Goal: Information Seeking & Learning: Learn about a topic

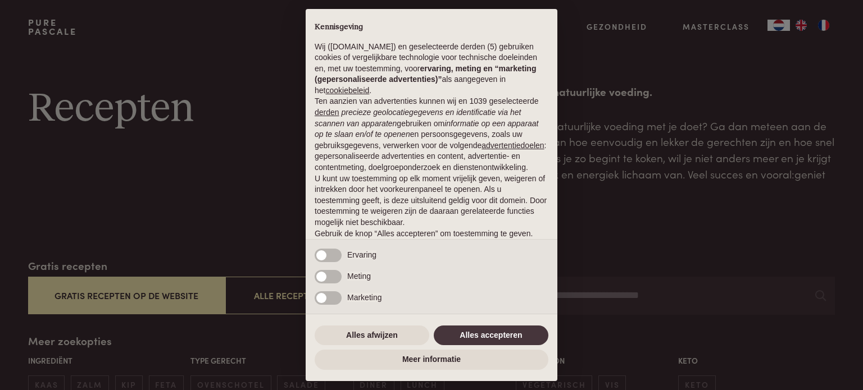
click at [377, 303] on label "Marketing" at bounding box center [364, 298] width 34 height 11
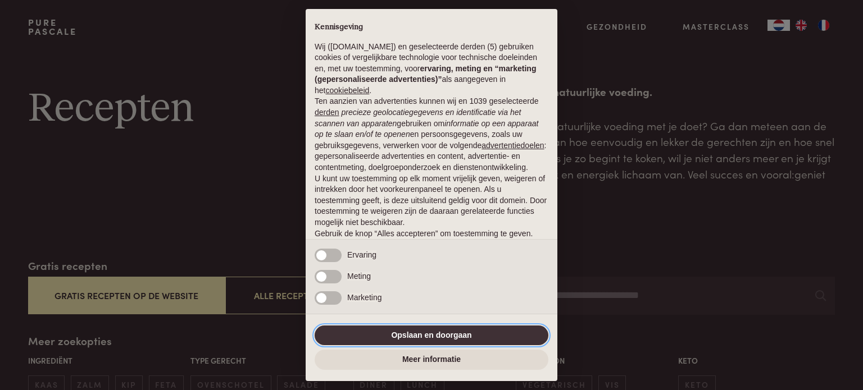
click at [463, 338] on button "Opslaan en doorgaan" at bounding box center [432, 336] width 234 height 20
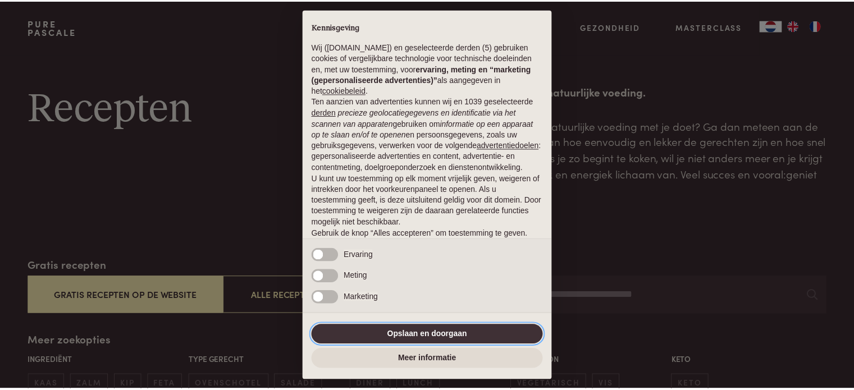
scroll to position [61, 0]
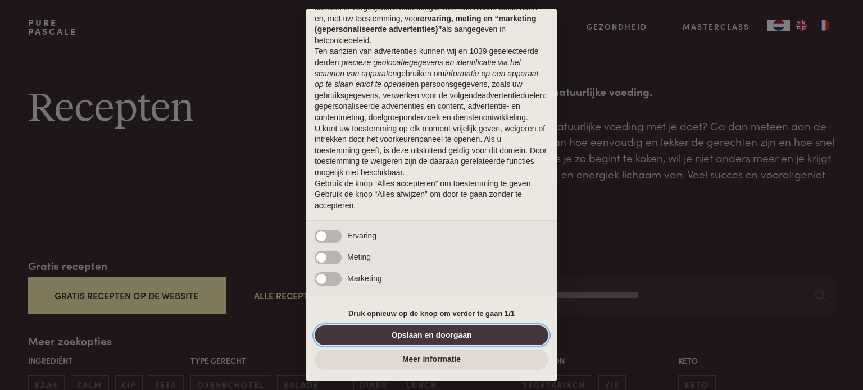
click at [463, 338] on button "Opslaan en doorgaan" at bounding box center [432, 336] width 234 height 20
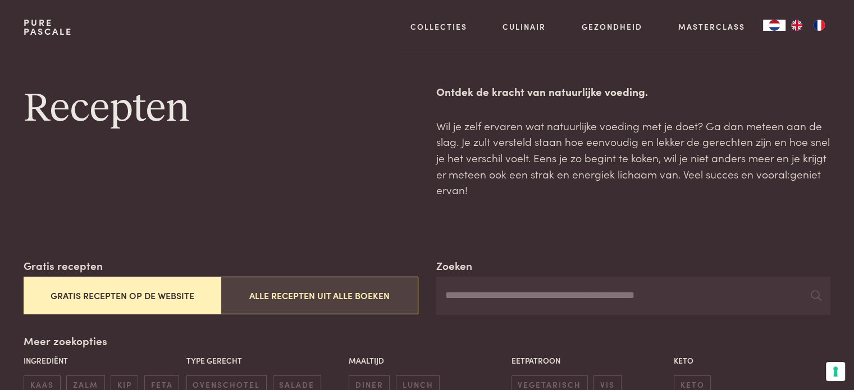
click at [309, 300] on button "Alle recepten uit alle boeken" at bounding box center [319, 296] width 197 height 38
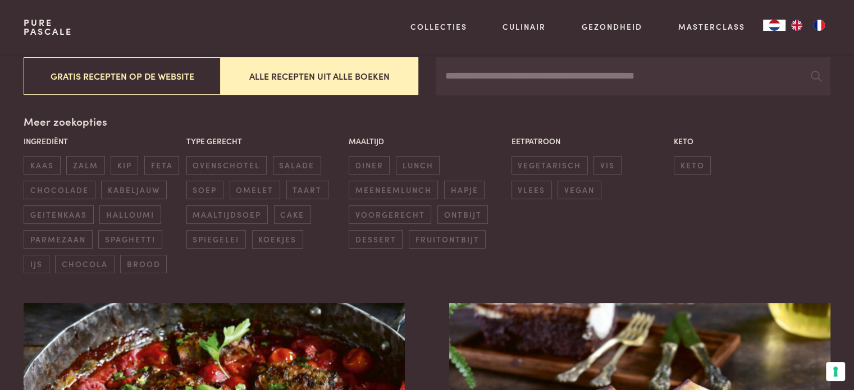
scroll to position [258, 0]
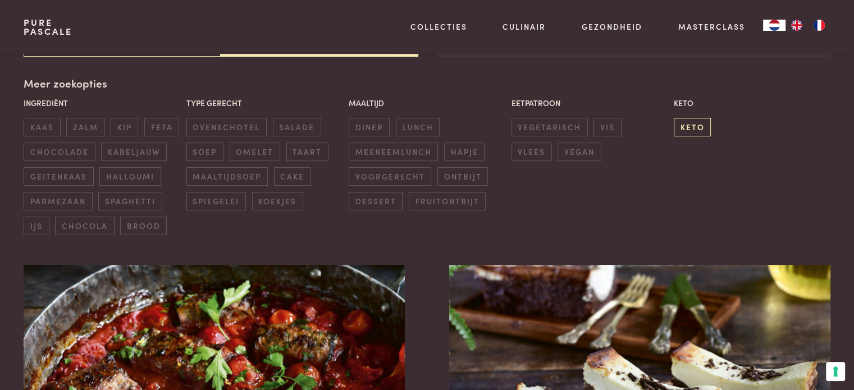
click at [694, 127] on span "keto" at bounding box center [692, 127] width 37 height 19
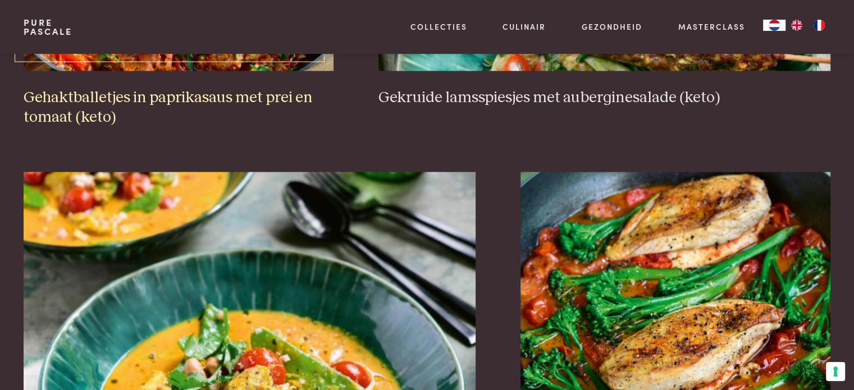
scroll to position [2111, 0]
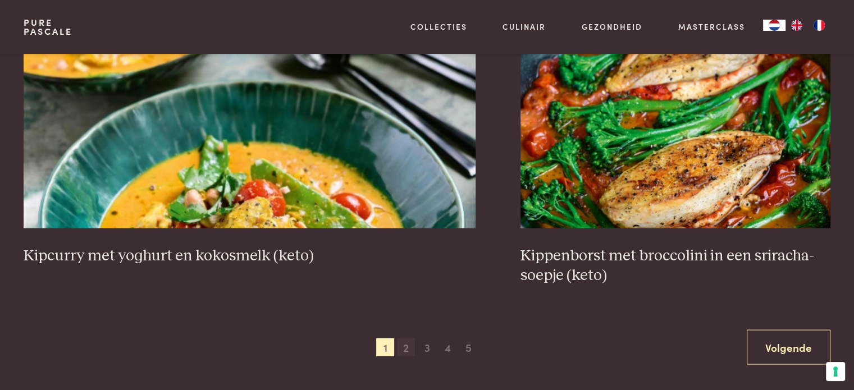
click at [404, 338] on span "2" at bounding box center [406, 347] width 18 height 18
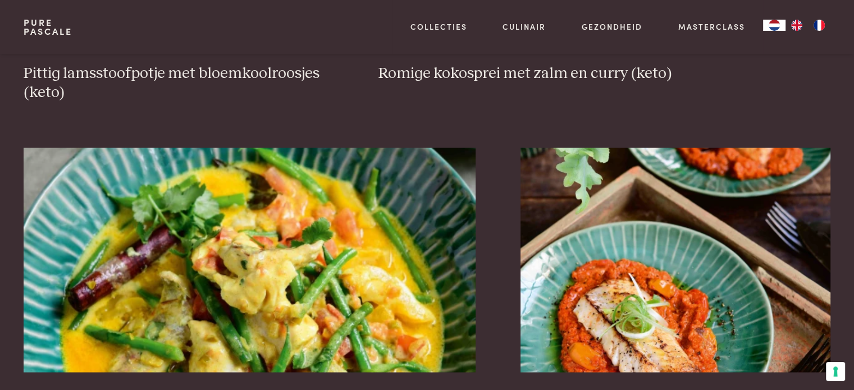
scroll to position [2055, 0]
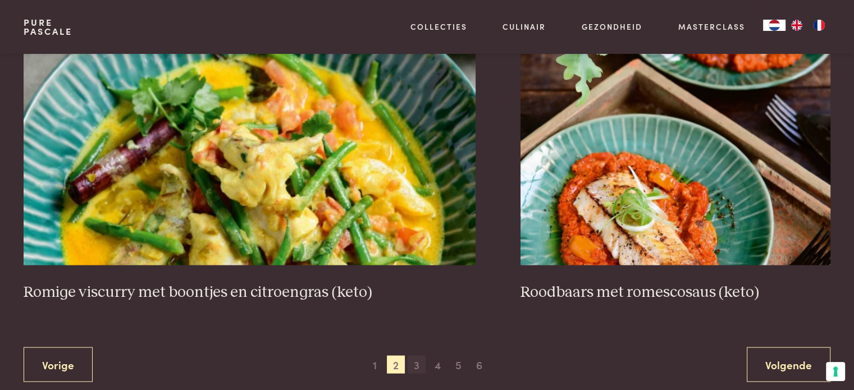
click at [414, 363] on span "3" at bounding box center [417, 365] width 18 height 18
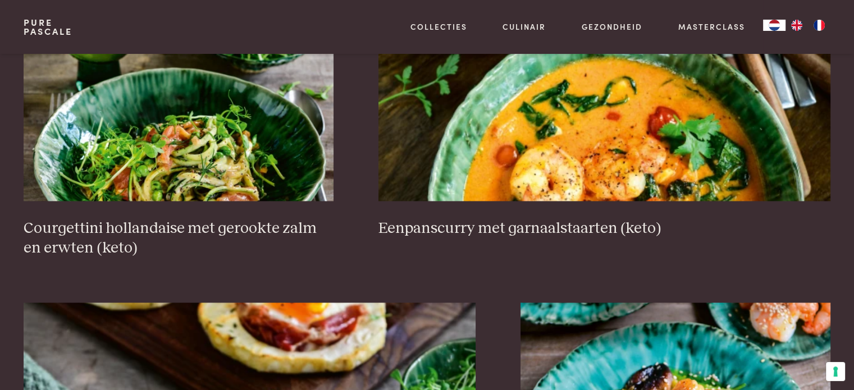
scroll to position [1774, 0]
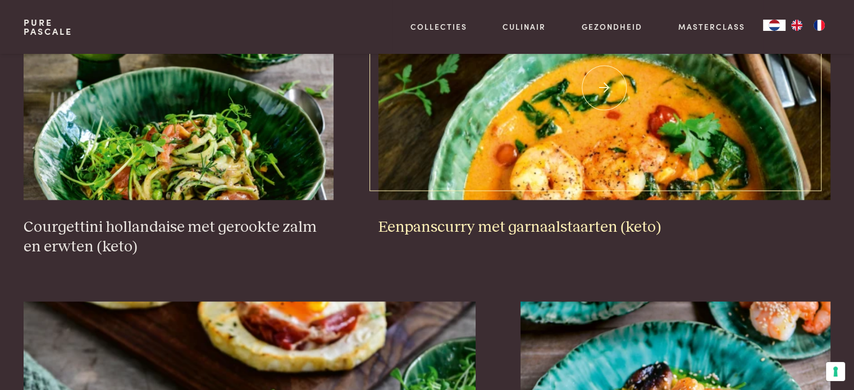
click at [613, 134] on img at bounding box center [605, 87] width 452 height 225
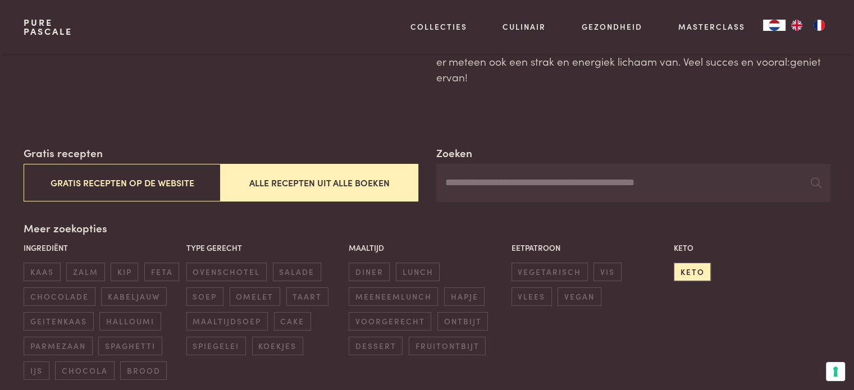
scroll to position [168, 0]
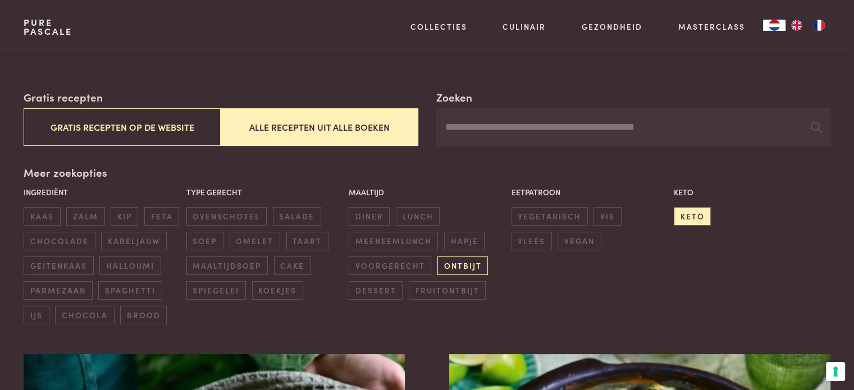
click at [472, 268] on span "ontbijt" at bounding box center [463, 266] width 51 height 19
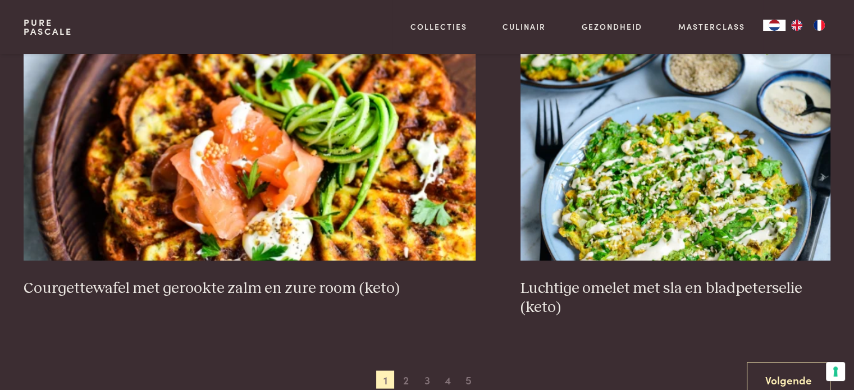
scroll to position [2111, 0]
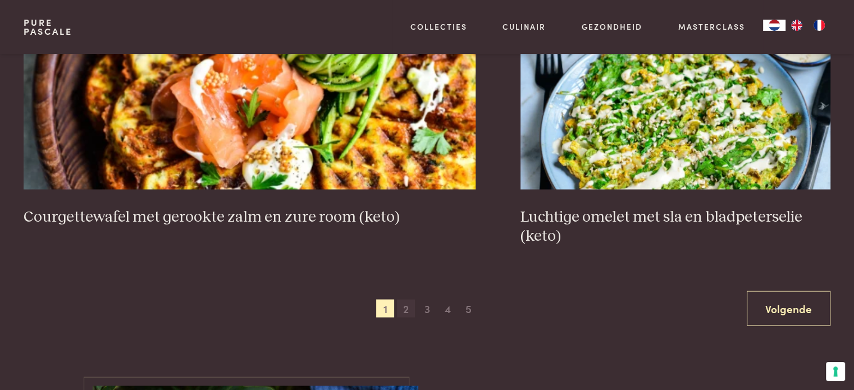
click at [412, 306] on span "2" at bounding box center [406, 308] width 18 height 18
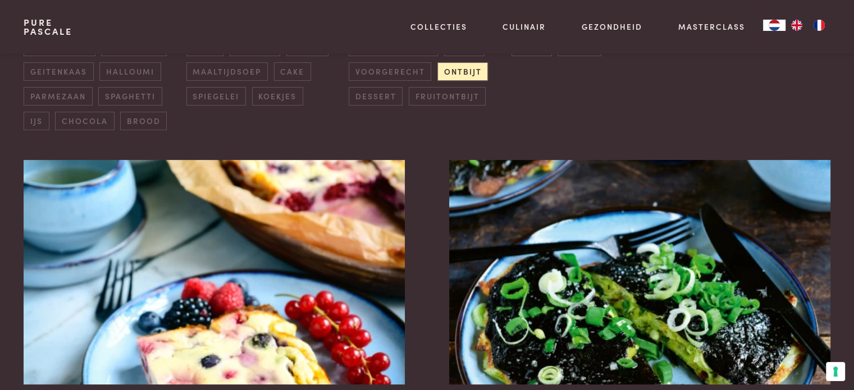
scroll to position [482, 0]
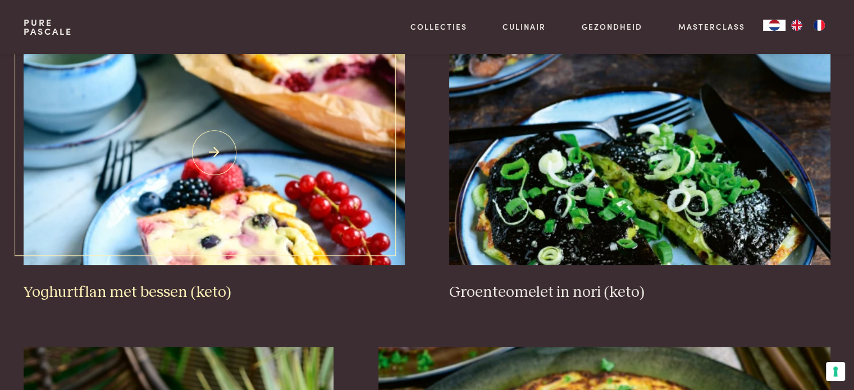
click at [212, 206] on img at bounding box center [214, 152] width 381 height 225
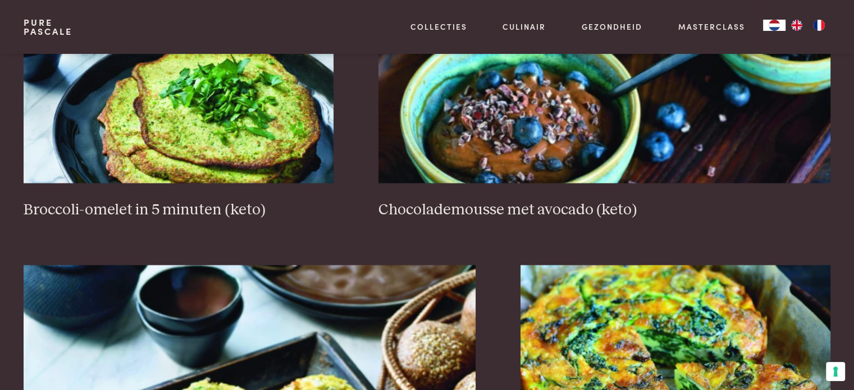
scroll to position [2111, 0]
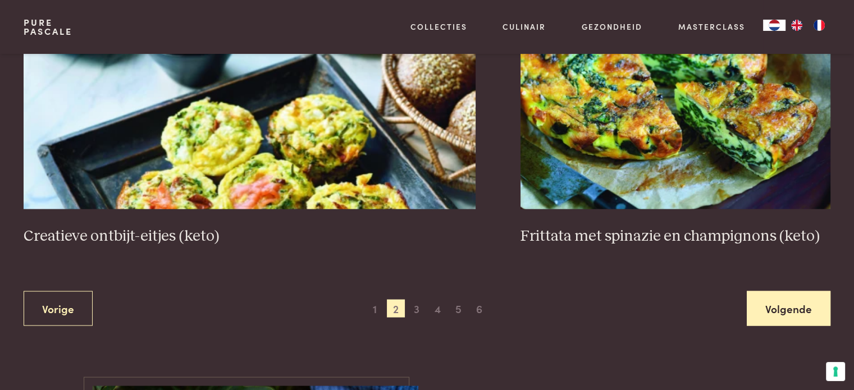
click at [793, 311] on link "Volgende" at bounding box center [789, 308] width 84 height 35
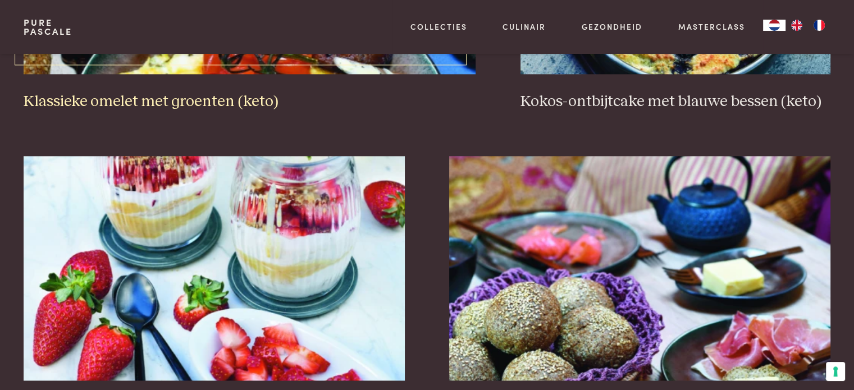
scroll to position [1381, 0]
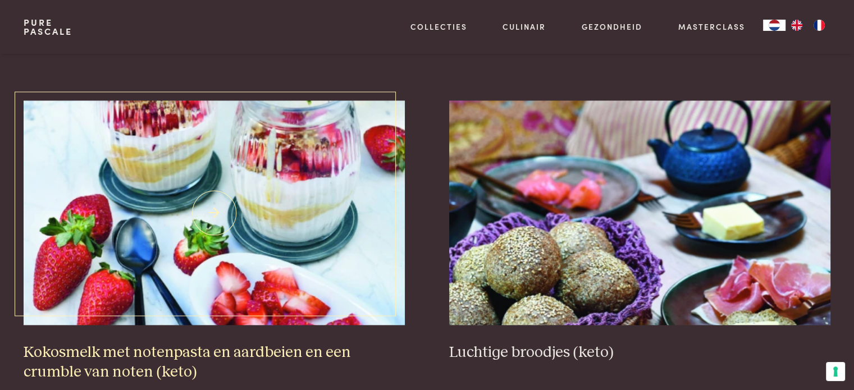
click at [292, 204] on img at bounding box center [214, 213] width 381 height 225
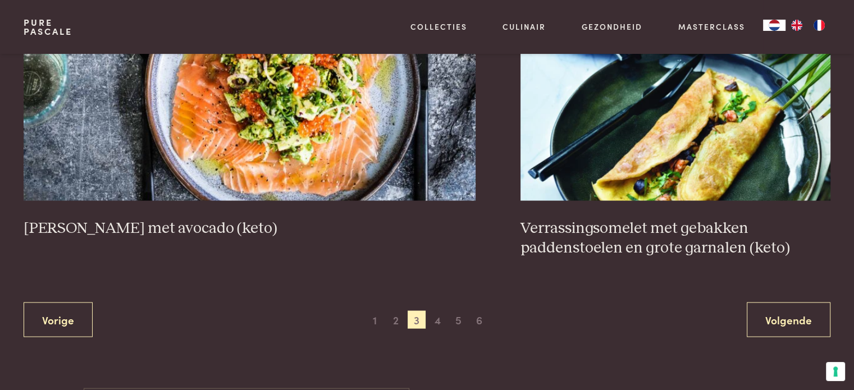
scroll to position [2280, 0]
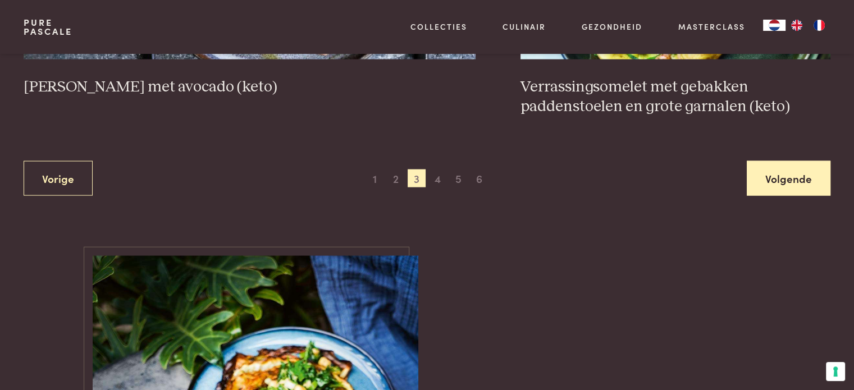
click at [802, 180] on link "Volgende" at bounding box center [789, 178] width 84 height 35
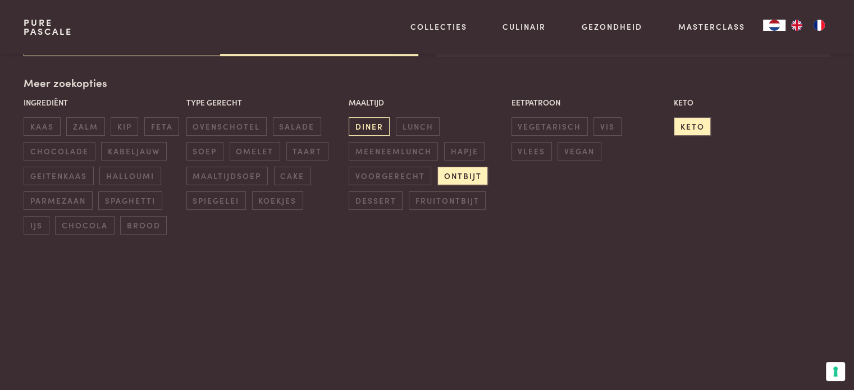
scroll to position [258, 0]
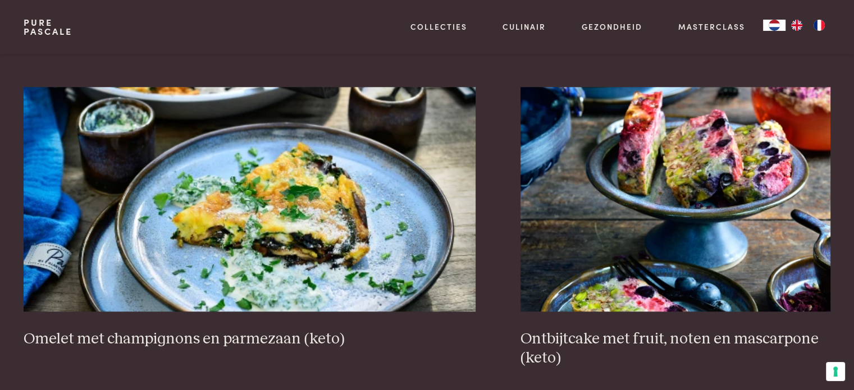
scroll to position [1100, 0]
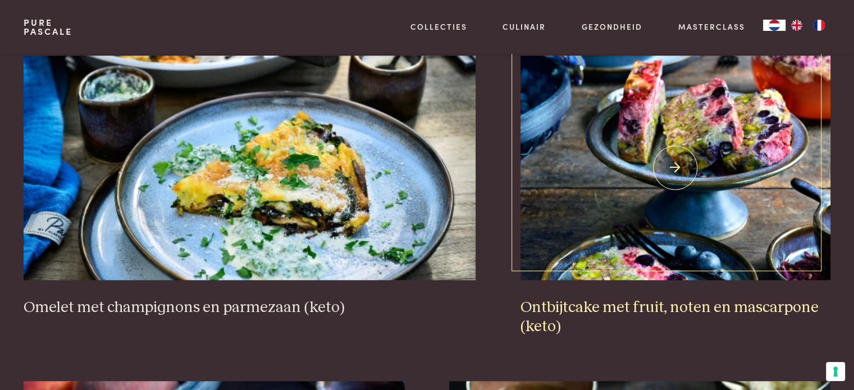
click at [740, 133] on img at bounding box center [676, 168] width 310 height 225
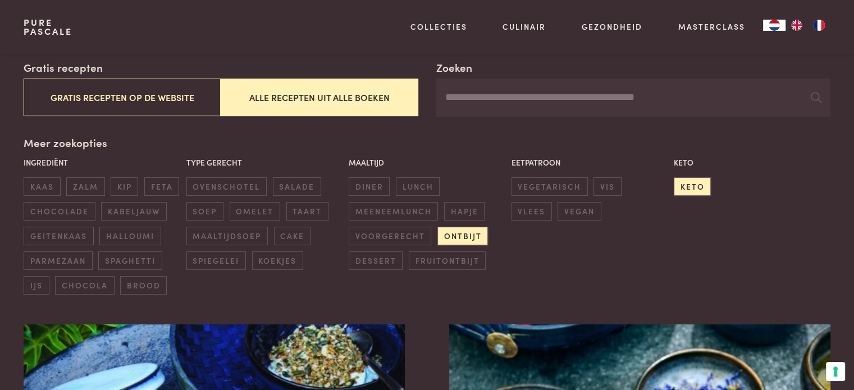
scroll to position [272, 0]
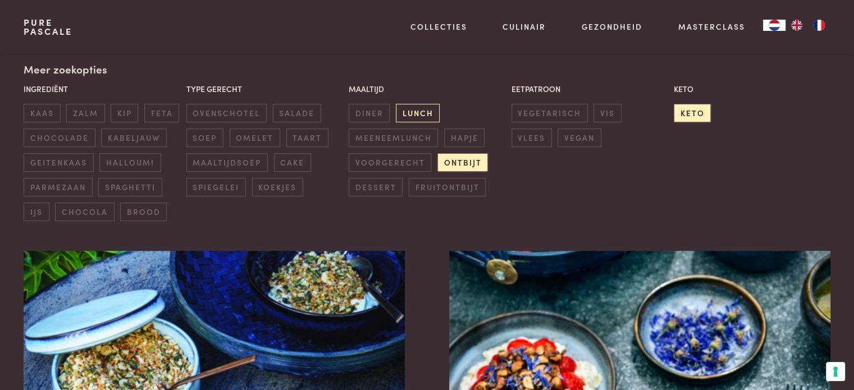
click at [409, 116] on span "lunch" at bounding box center [418, 113] width 44 height 19
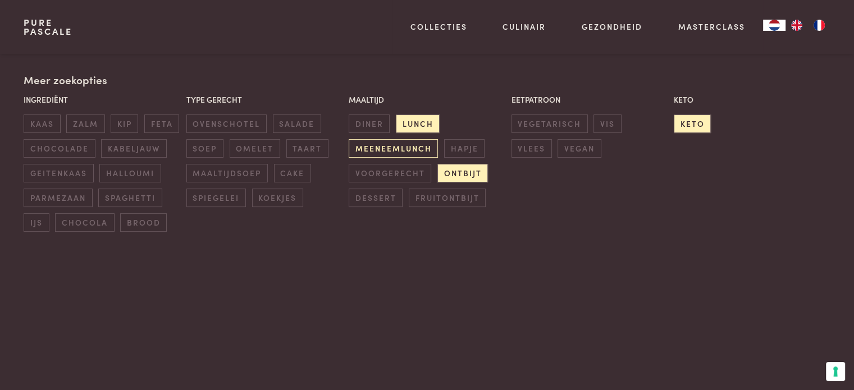
click at [399, 139] on div "Maaltijd diner lunch meeneemlunch hapje voorgerecht ontbijt dessert fruitontbijt" at bounding box center [427, 151] width 162 height 120
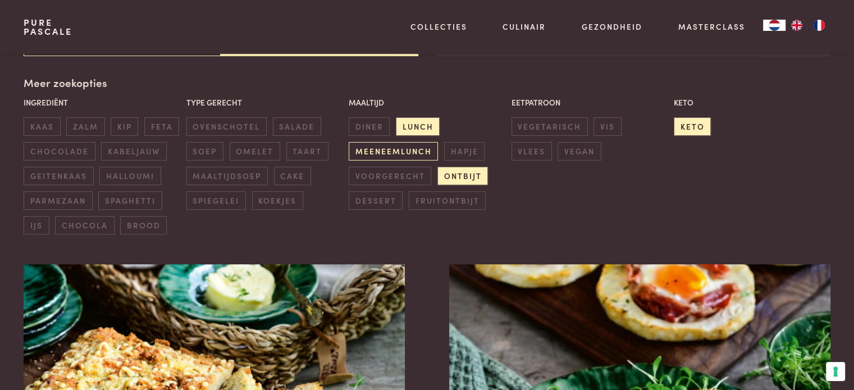
scroll to position [258, 0]
click at [416, 154] on span "meeneemlunch" at bounding box center [393, 152] width 89 height 19
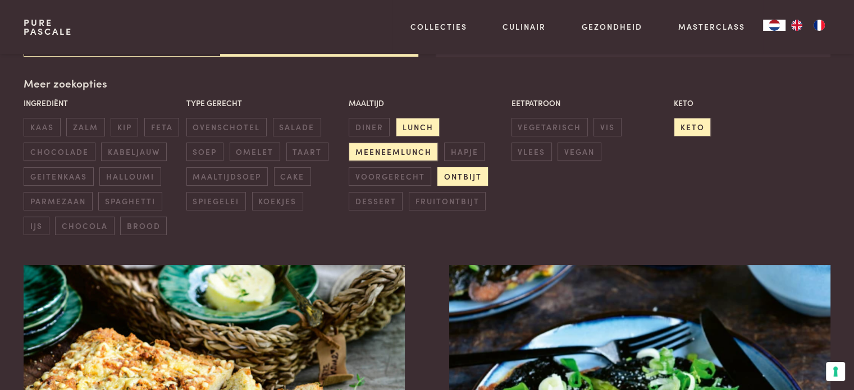
click at [463, 177] on span "ontbijt" at bounding box center [463, 176] width 51 height 19
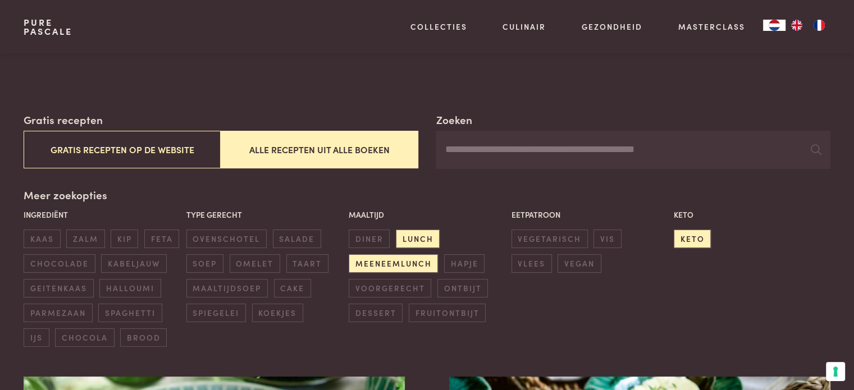
scroll to position [202, 0]
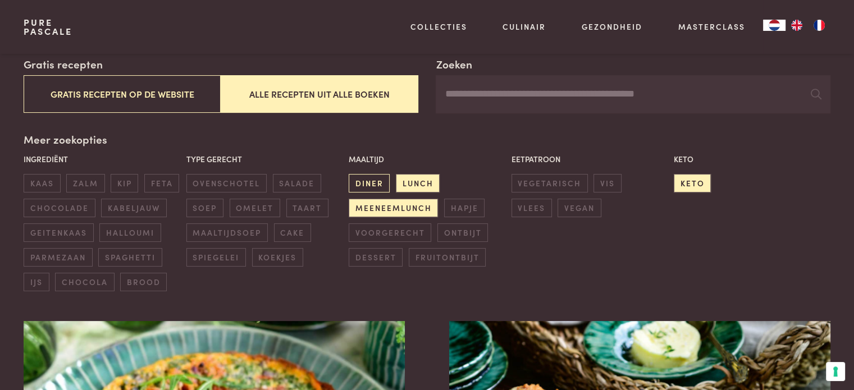
click at [367, 176] on span "diner" at bounding box center [369, 183] width 41 height 19
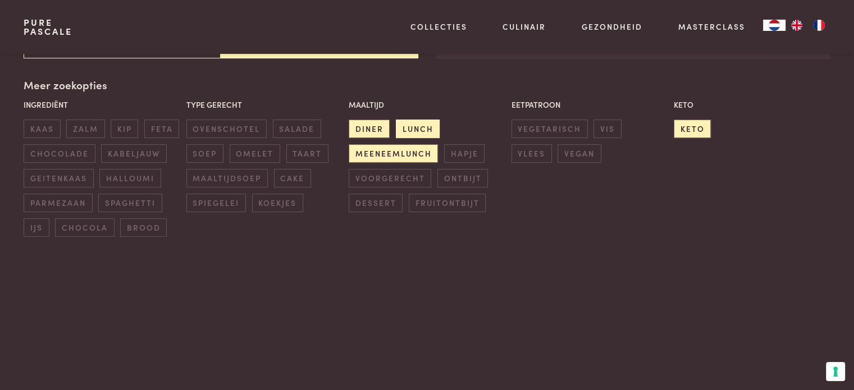
scroll to position [258, 0]
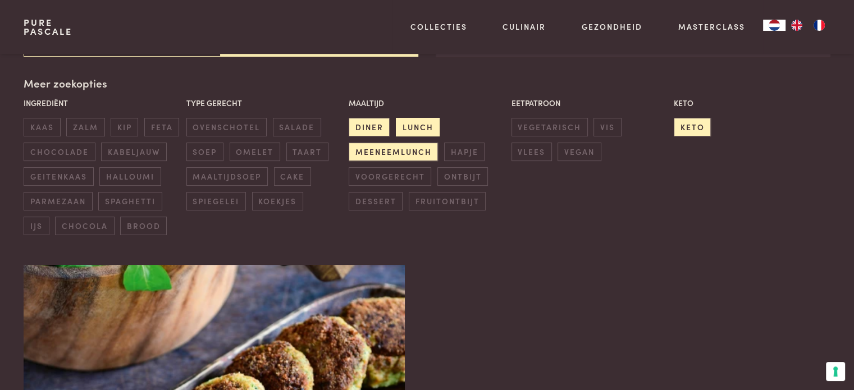
click at [423, 121] on span "lunch" at bounding box center [418, 127] width 44 height 19
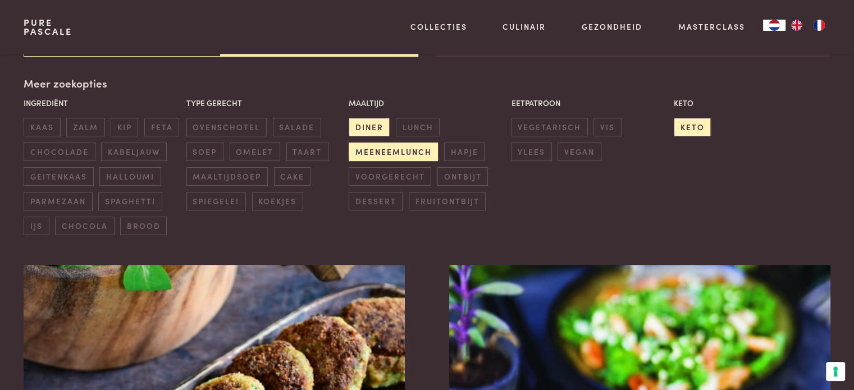
click at [412, 157] on span "meeneemlunch" at bounding box center [393, 152] width 89 height 19
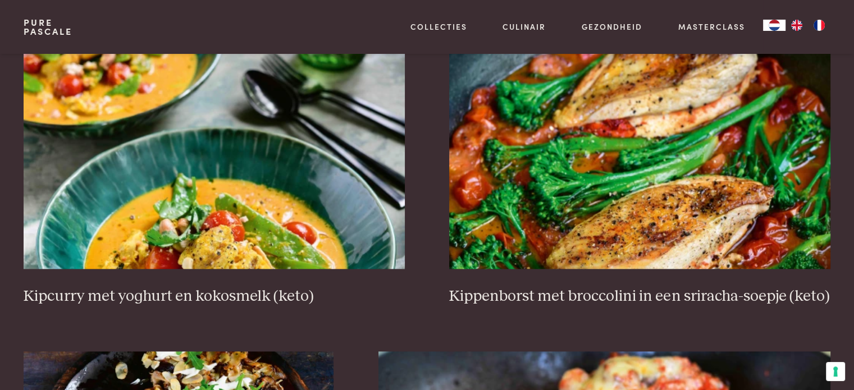
scroll to position [1662, 0]
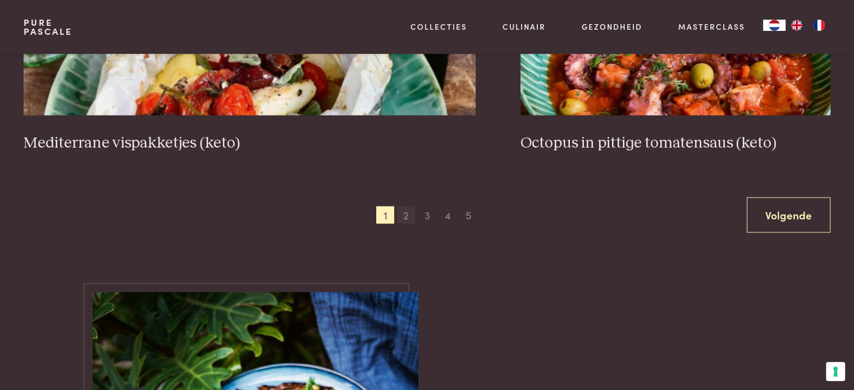
click at [411, 220] on span "2" at bounding box center [406, 216] width 18 height 18
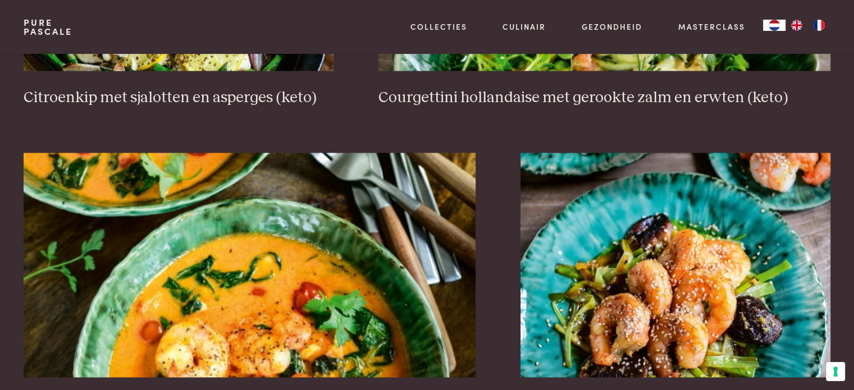
scroll to position [2167, 0]
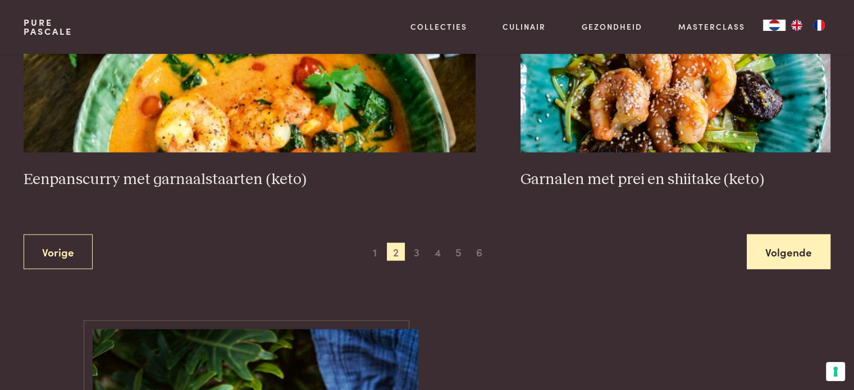
click at [762, 253] on link "Volgende" at bounding box center [789, 252] width 84 height 35
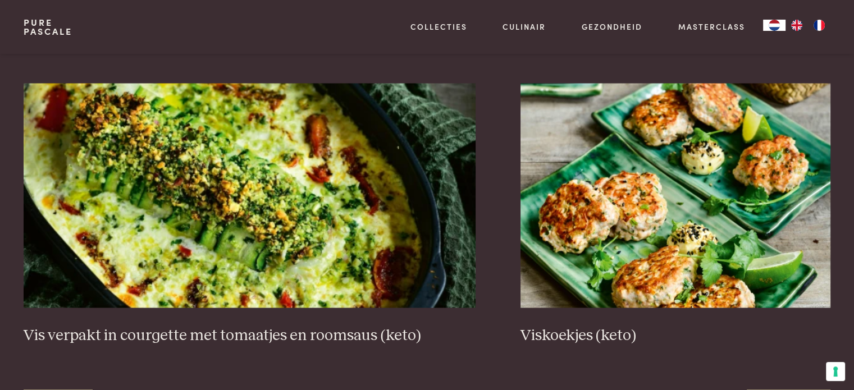
scroll to position [1999, 0]
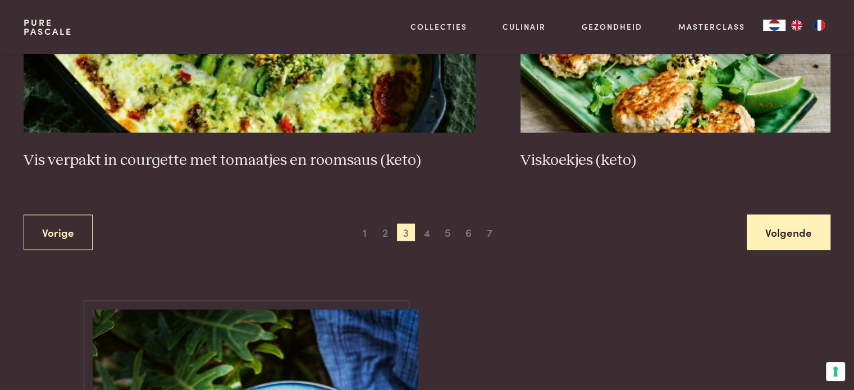
click at [814, 241] on link "Volgende" at bounding box center [789, 232] width 84 height 35
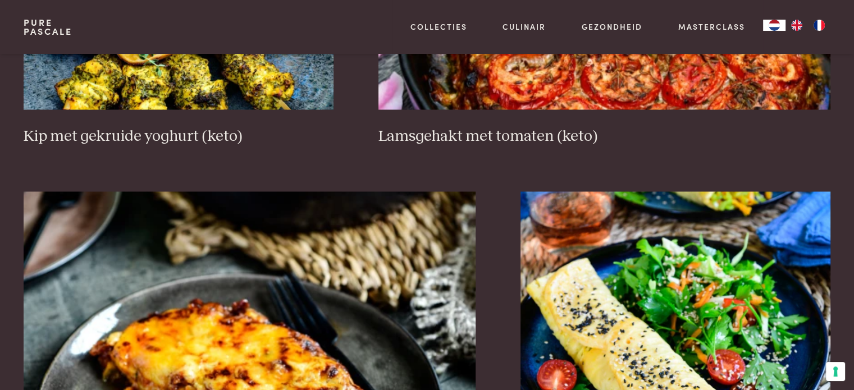
scroll to position [2167, 0]
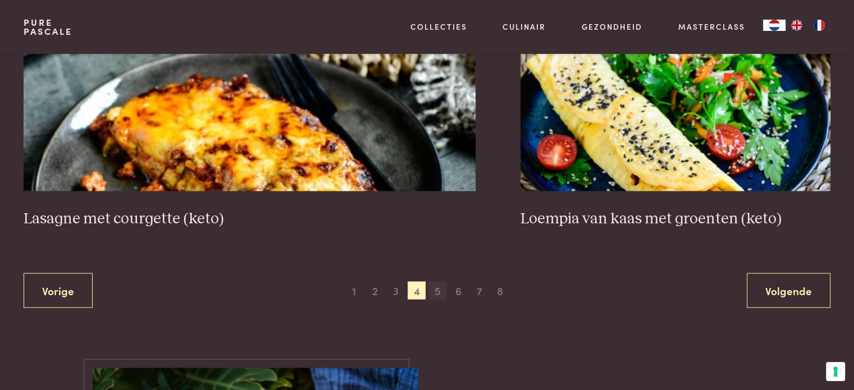
click at [439, 292] on span "5" at bounding box center [438, 291] width 18 height 18
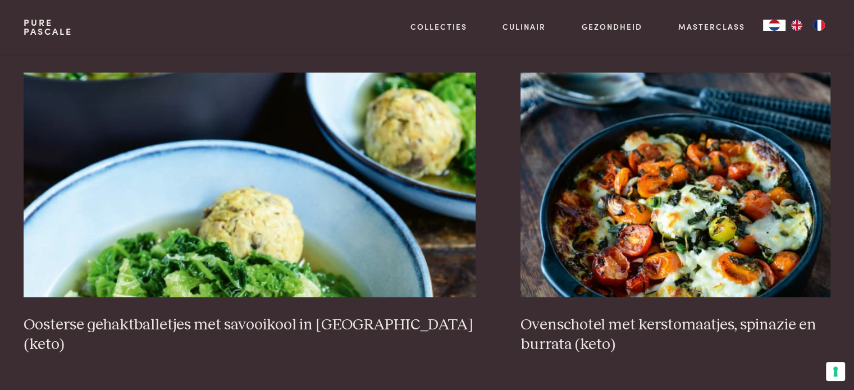
scroll to position [2111, 0]
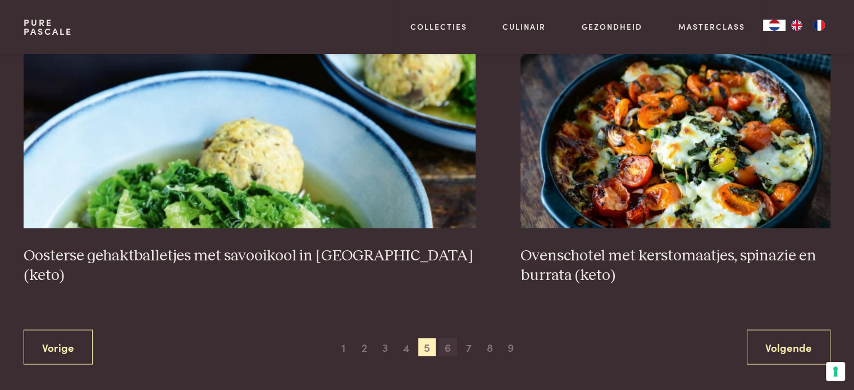
click at [452, 350] on span "6" at bounding box center [448, 347] width 18 height 18
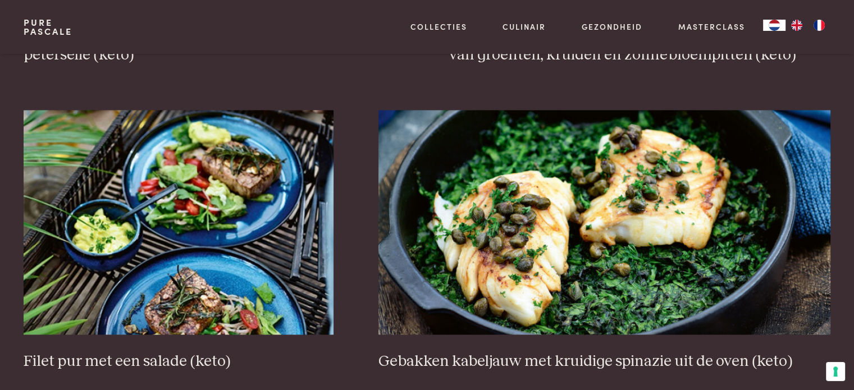
scroll to position [1774, 0]
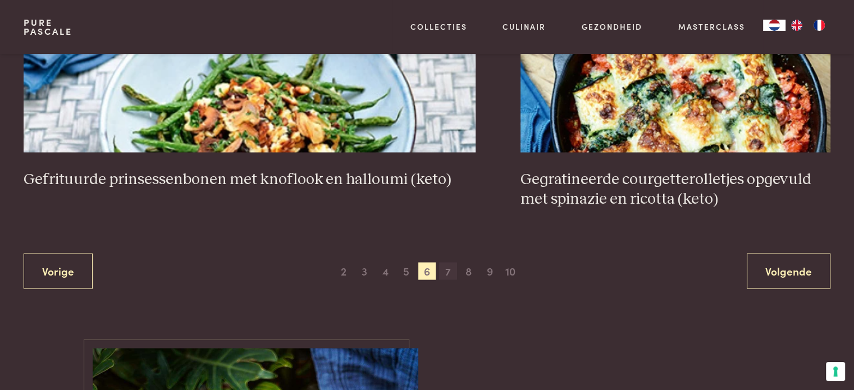
click at [448, 271] on span "7" at bounding box center [448, 272] width 18 height 18
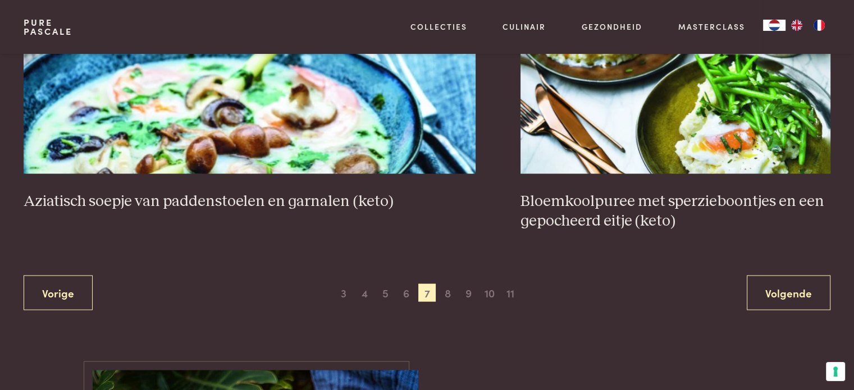
scroll to position [2224, 0]
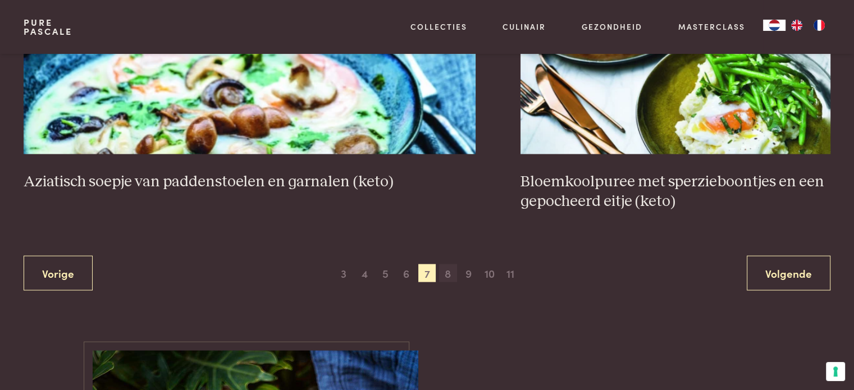
click at [447, 278] on span "8" at bounding box center [448, 274] width 18 height 18
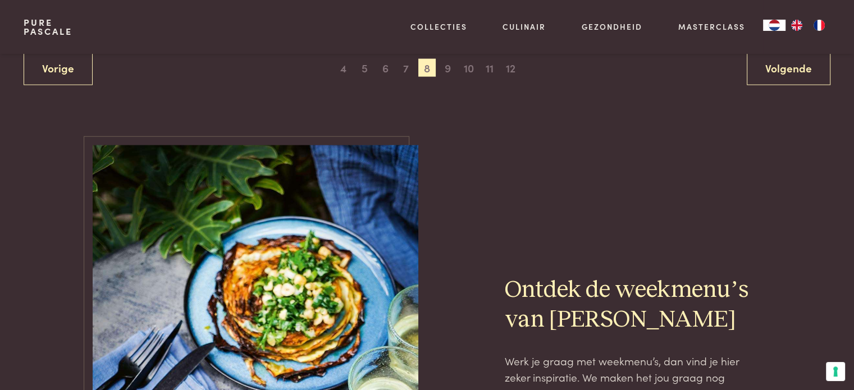
scroll to position [2392, 0]
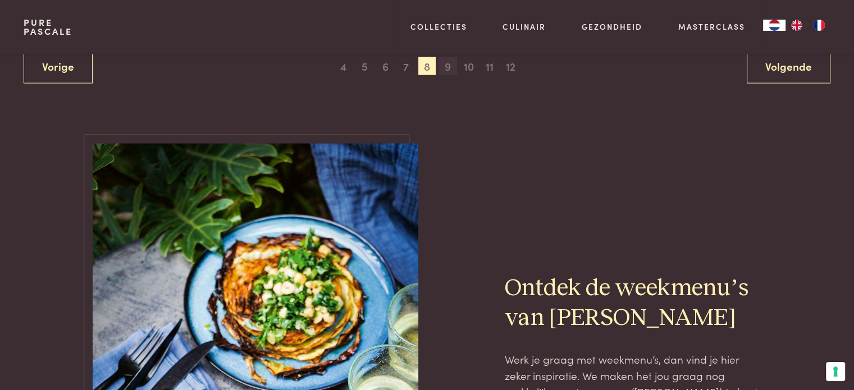
click at [452, 72] on span "9" at bounding box center [448, 66] width 18 height 18
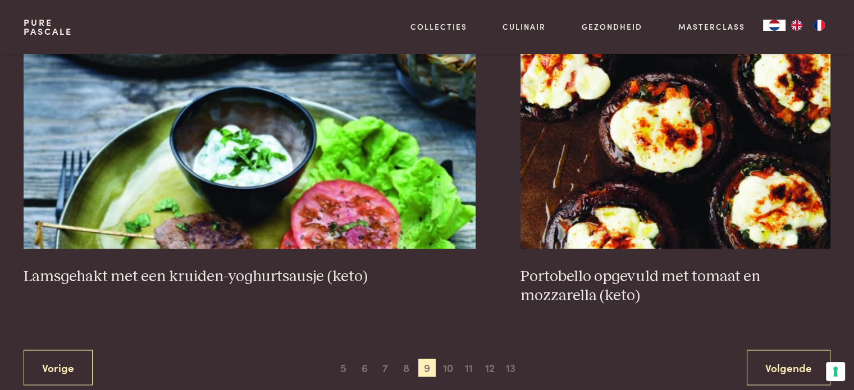
scroll to position [2111, 0]
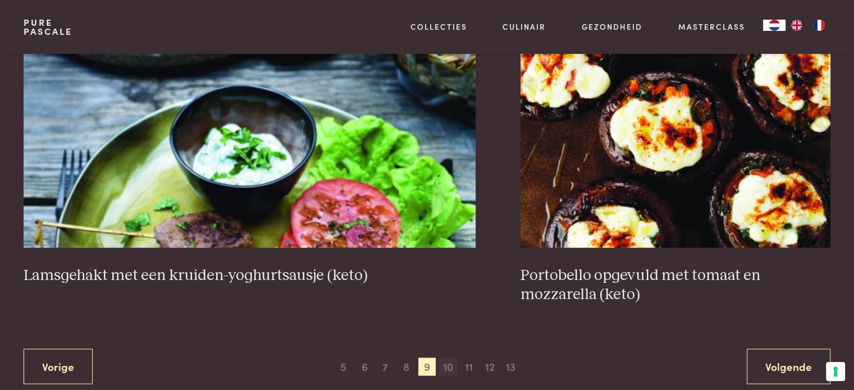
click at [448, 366] on span "10" at bounding box center [448, 367] width 18 height 18
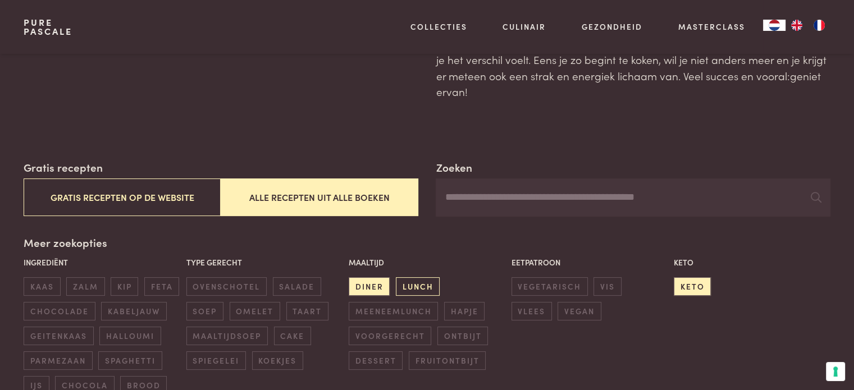
scroll to position [168, 0]
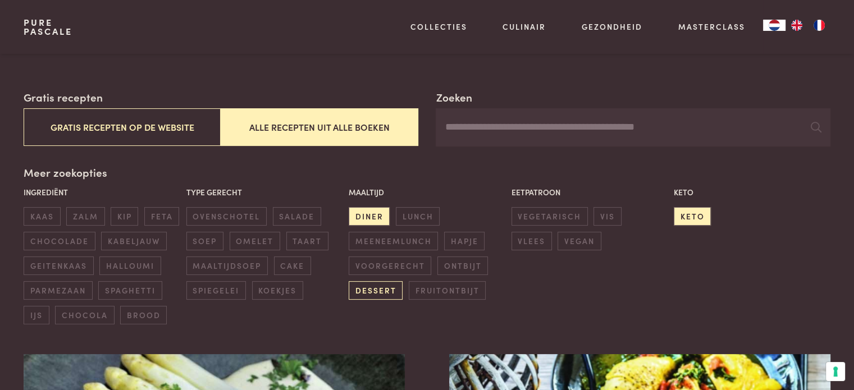
click at [383, 290] on span "dessert" at bounding box center [376, 290] width 54 height 19
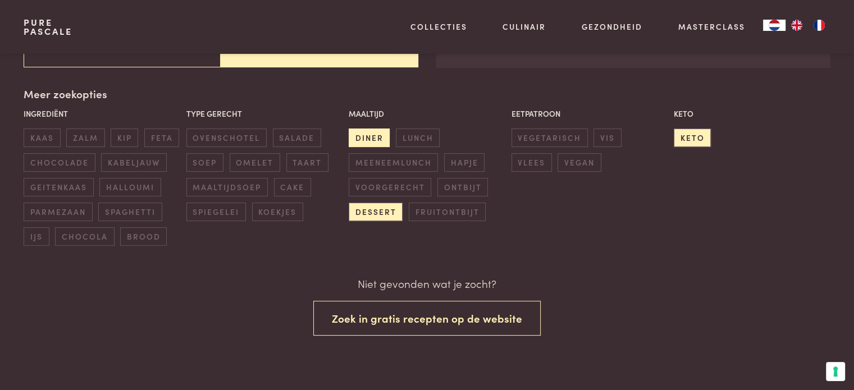
click at [368, 136] on span "diner" at bounding box center [369, 138] width 41 height 19
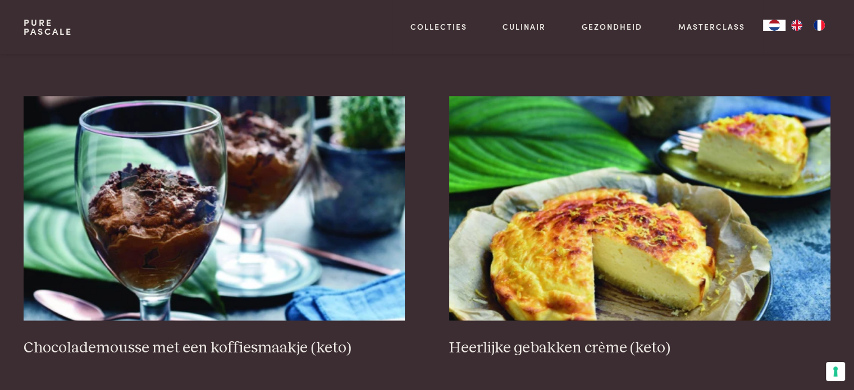
scroll to position [1381, 0]
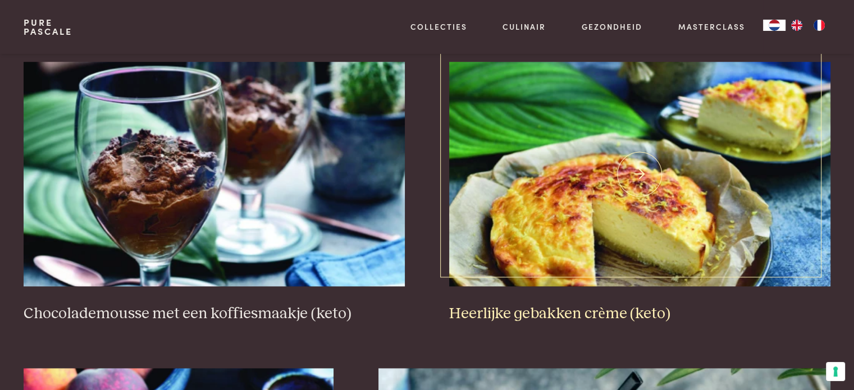
click at [658, 242] on img at bounding box center [639, 174] width 381 height 225
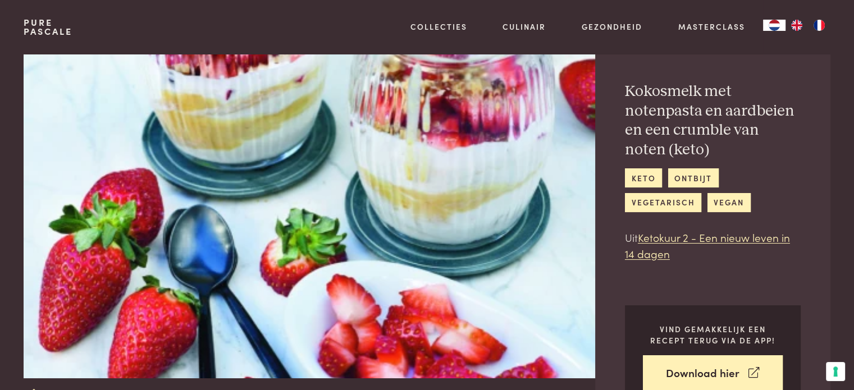
scroll to position [112, 0]
